Goal: Use online tool/utility: Use online tool/utility

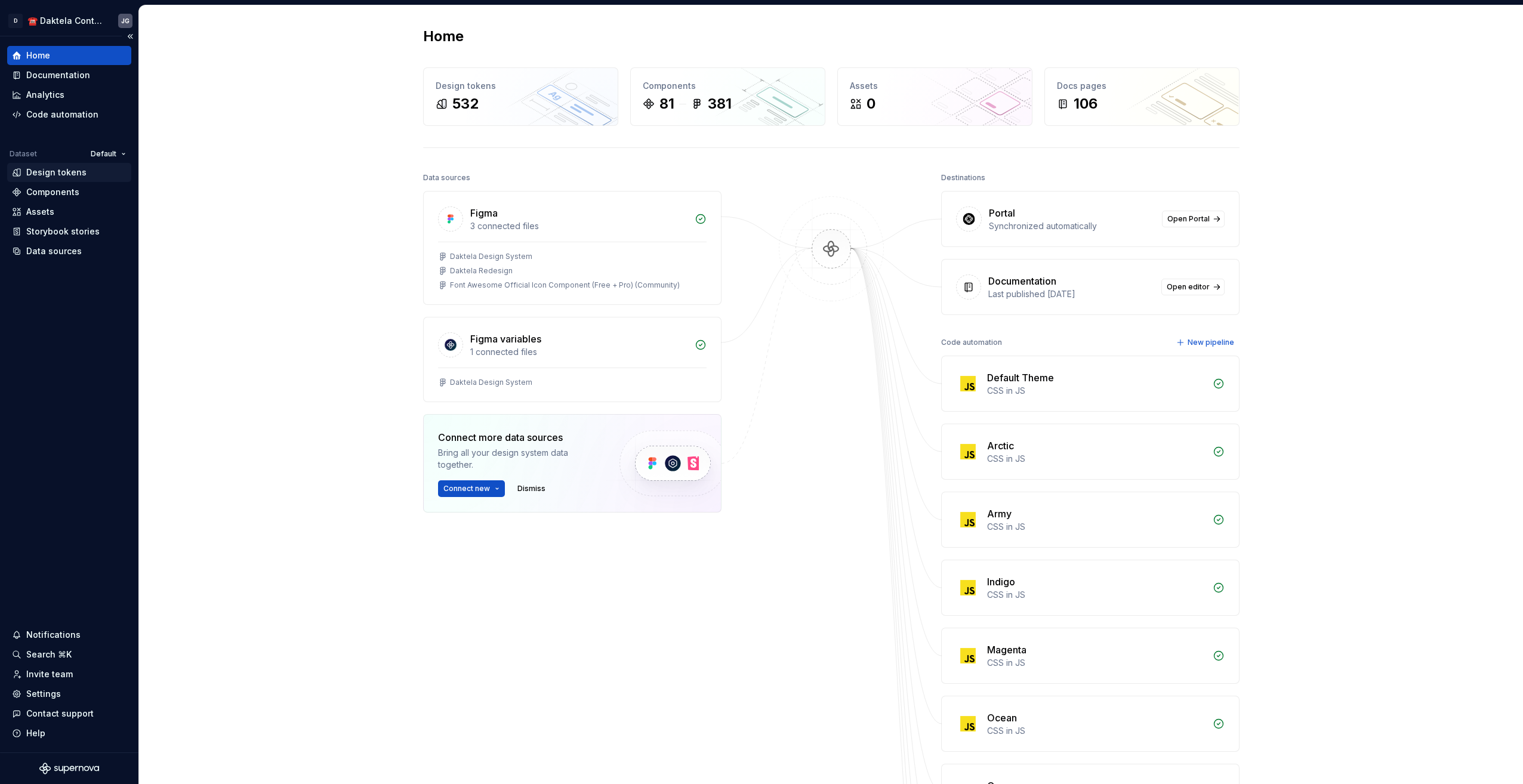
click at [58, 174] on div "Design tokens" at bounding box center [57, 172] width 61 height 12
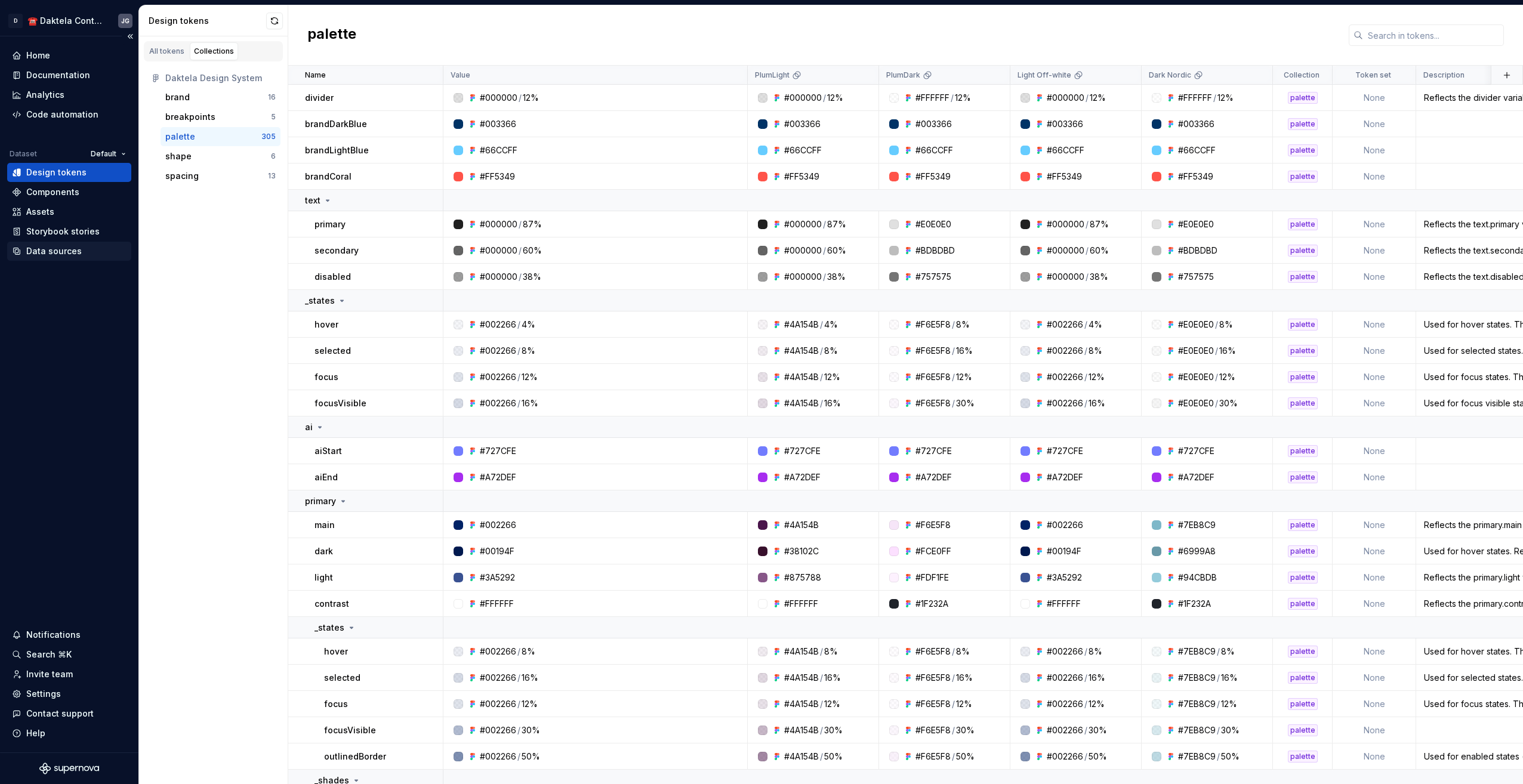
click at [65, 253] on div "Data sources" at bounding box center [54, 251] width 56 height 12
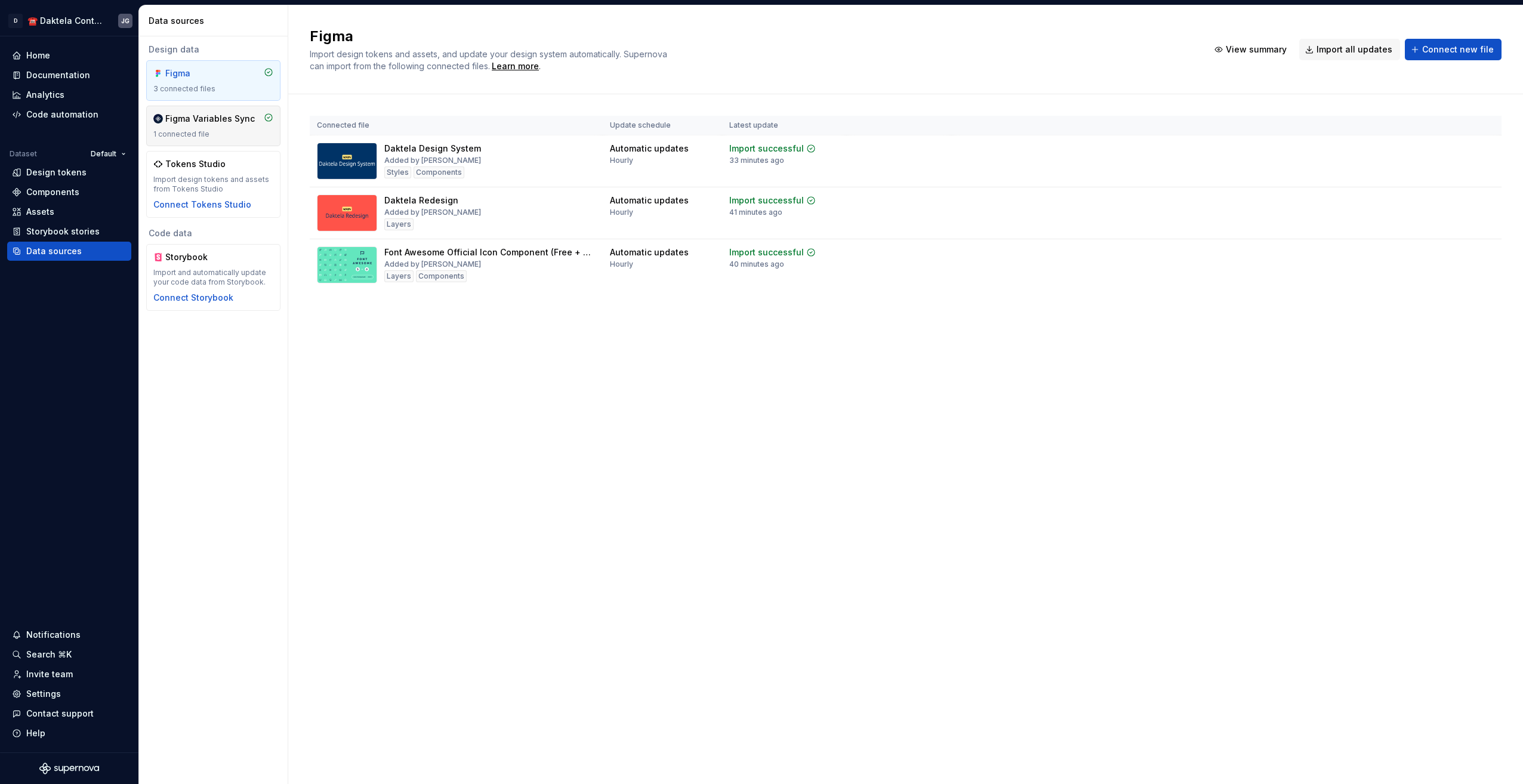
click at [207, 129] on div "1 connected file" at bounding box center [213, 134] width 120 height 10
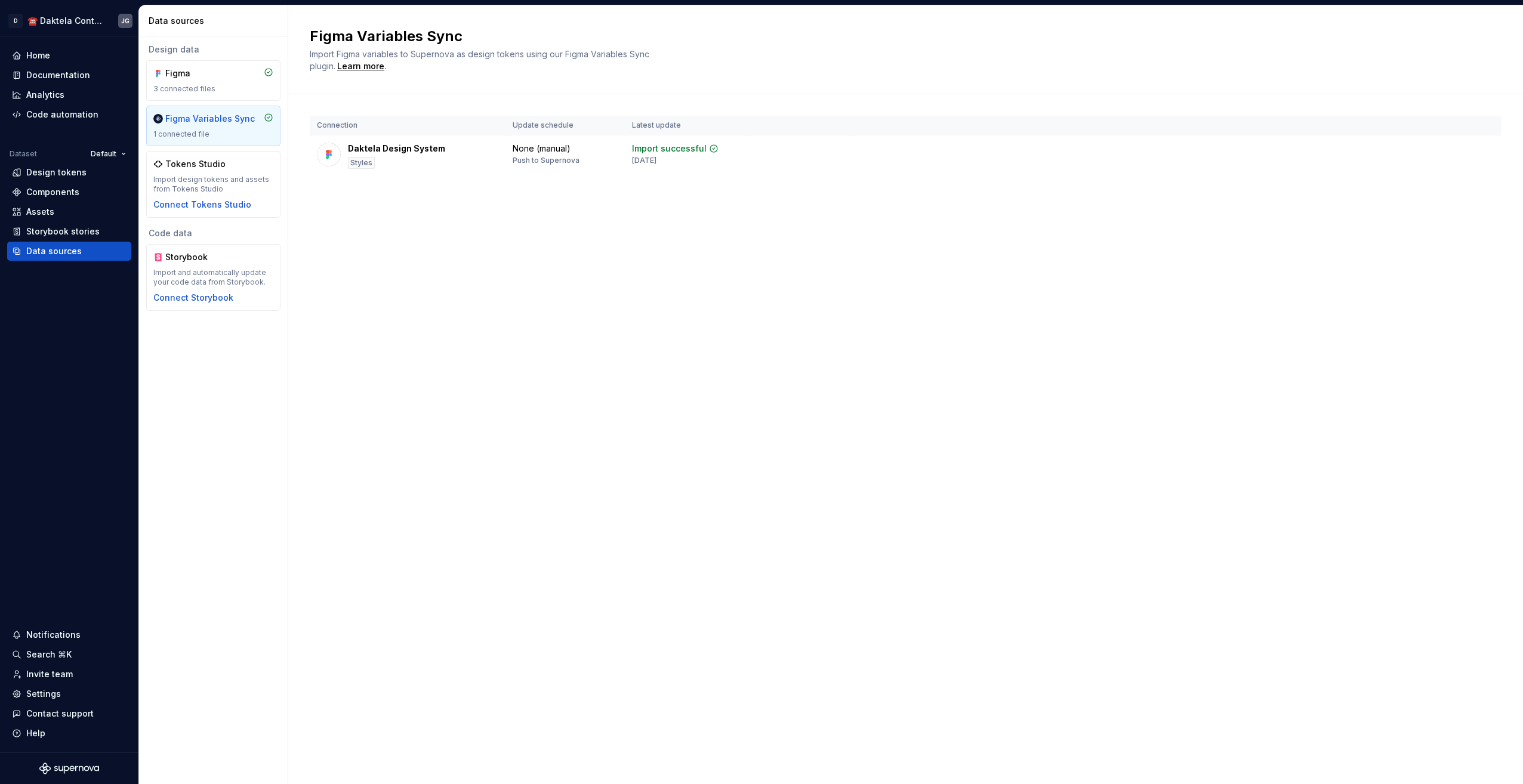
click at [221, 134] on div "1 connected file" at bounding box center [213, 134] width 120 height 10
click at [228, 170] on div "Tokens Studio Import design tokens and assets from Tokens Studio Connect Tokens…" at bounding box center [213, 184] width 120 height 52
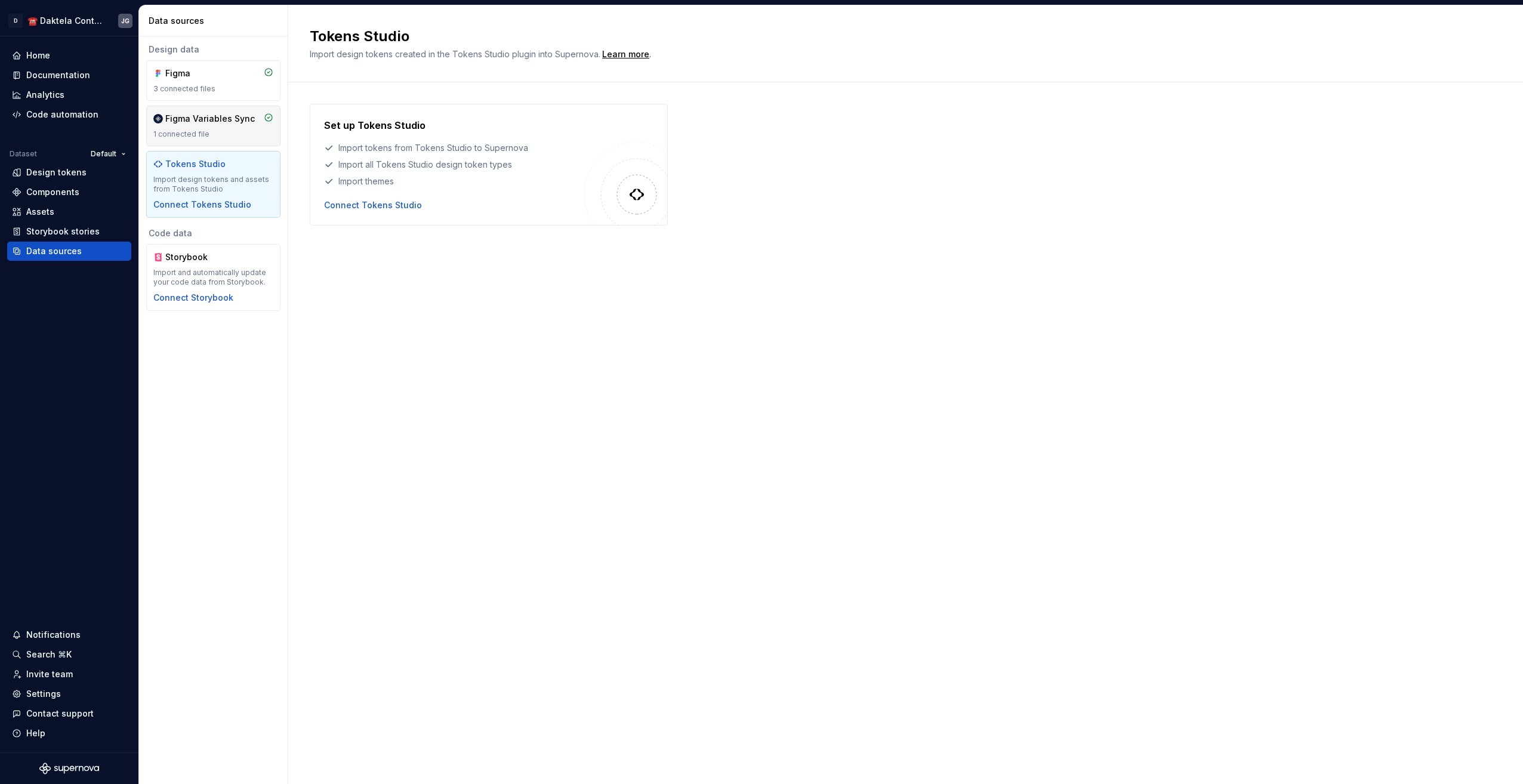
click at [239, 129] on div "Figma Variables Sync 1 connected file" at bounding box center [213, 126] width 120 height 26
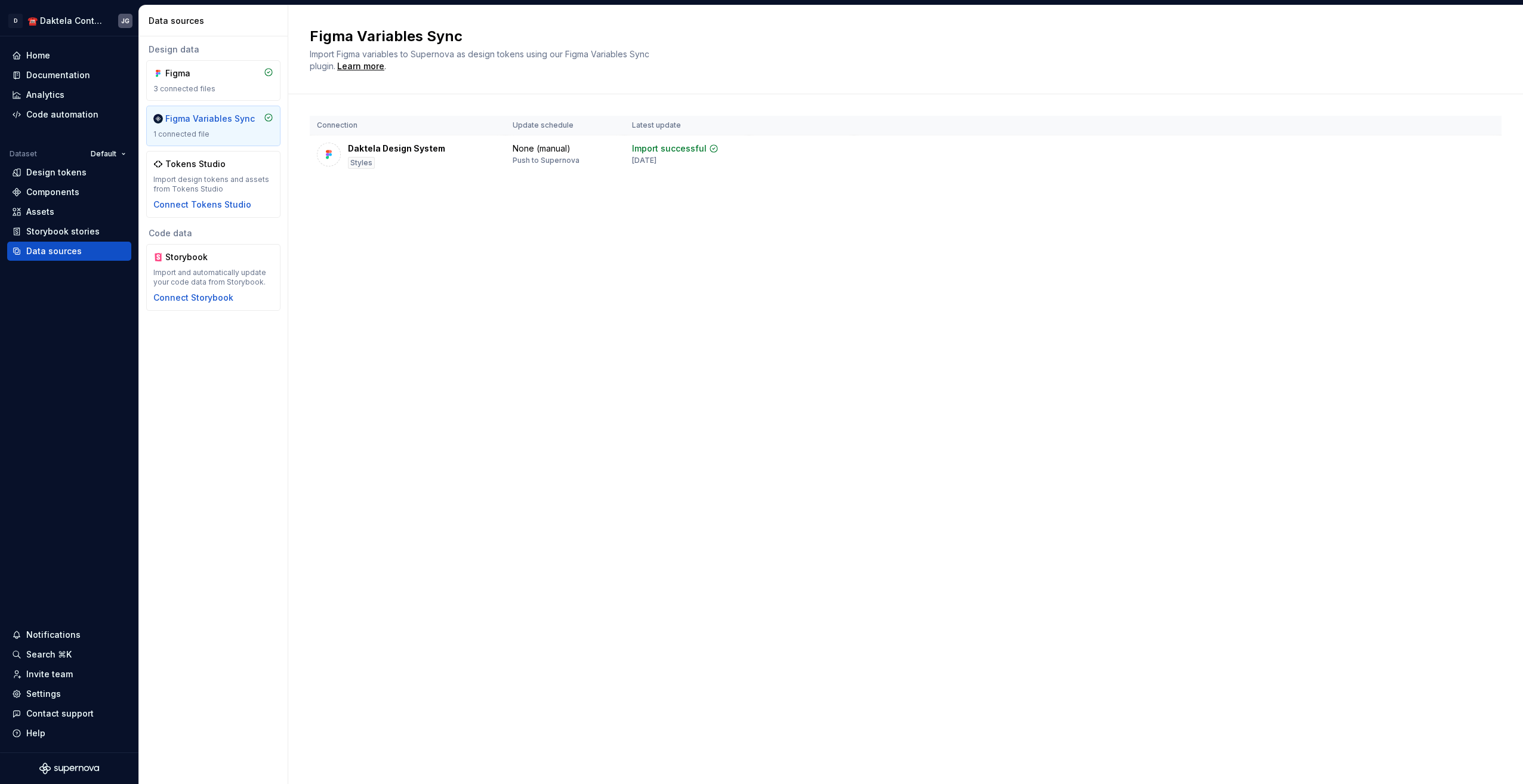
click at [236, 108] on div "Figma Variables Sync 1 connected file" at bounding box center [213, 126] width 134 height 41
click at [50, 118] on div "Code automation" at bounding box center [62, 115] width 72 height 12
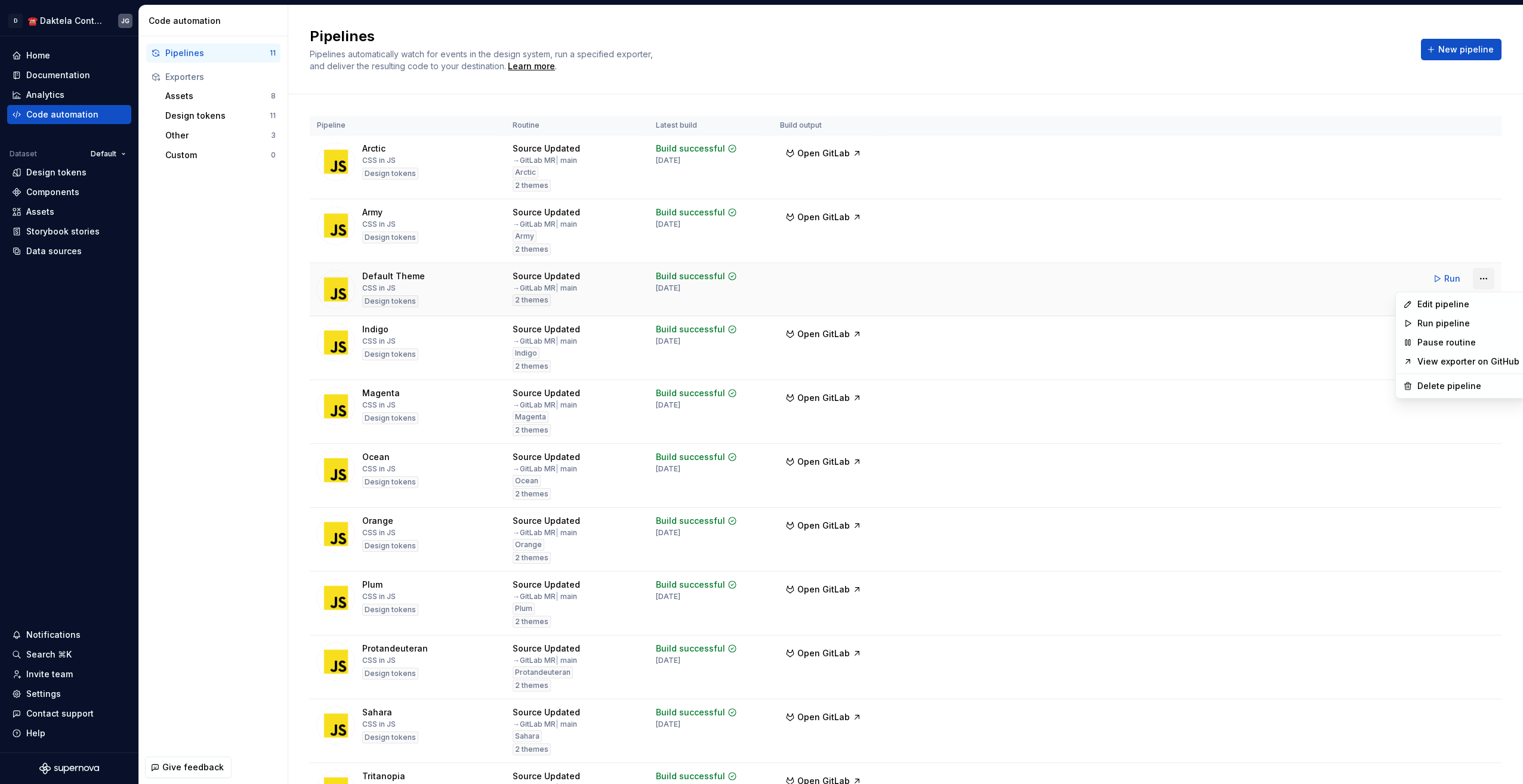
click at [1475, 280] on html "D ☎️ Daktela Contact Centre JG Home Documentation Analytics Code automation Dat…" at bounding box center [762, 392] width 1523 height 784
drag, startPoint x: 1347, startPoint y: 285, endPoint x: 1361, endPoint y: 284, distance: 14.0
click at [1347, 285] on html "D ☎️ Daktela Contact Centre JG Home Documentation Analytics Code automation Dat…" at bounding box center [762, 392] width 1523 height 784
click at [1427, 277] on button "Run" at bounding box center [1448, 279] width 41 height 21
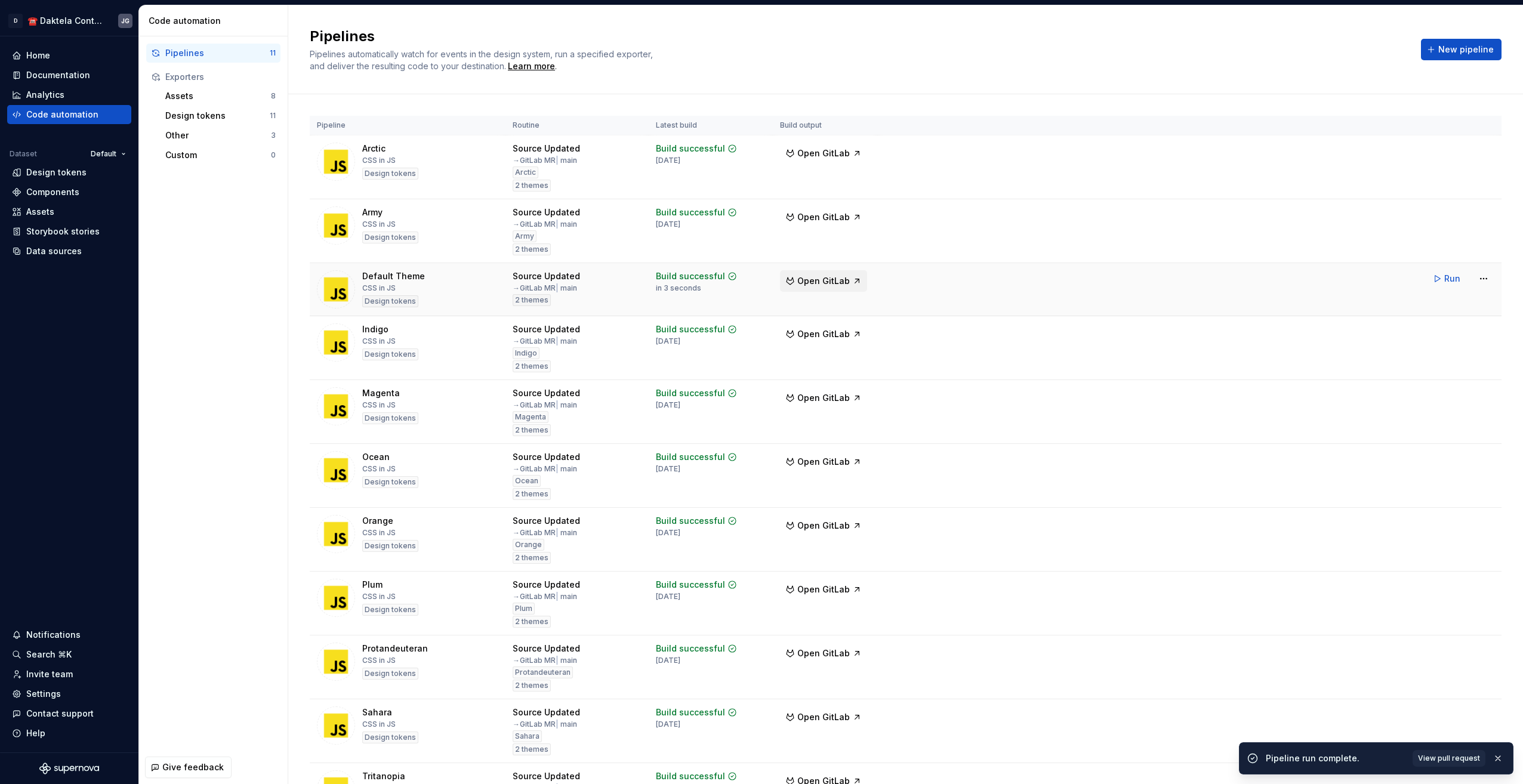
click at [831, 279] on span "Open GitLab" at bounding box center [824, 281] width 52 height 12
